Goal: Task Accomplishment & Management: Manage account settings

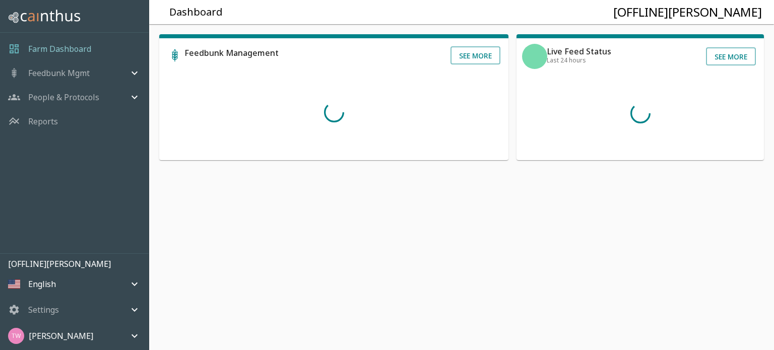
click at [95, 335] on div "Taylor Wittmus" at bounding box center [68, 336] width 120 height 16
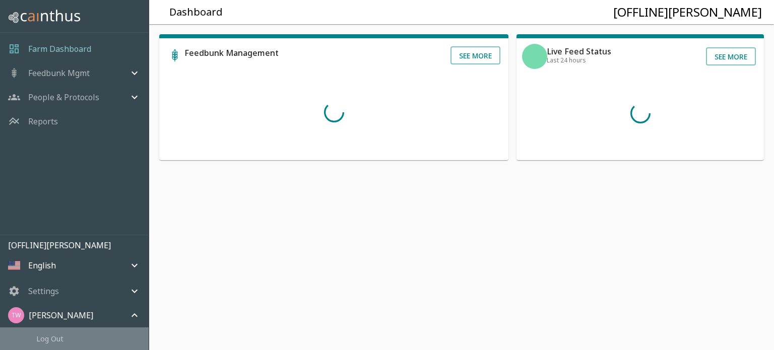
click at [75, 342] on span "Log Out" at bounding box center [88, 338] width 104 height 11
